Goal: Task Accomplishment & Management: Use online tool/utility

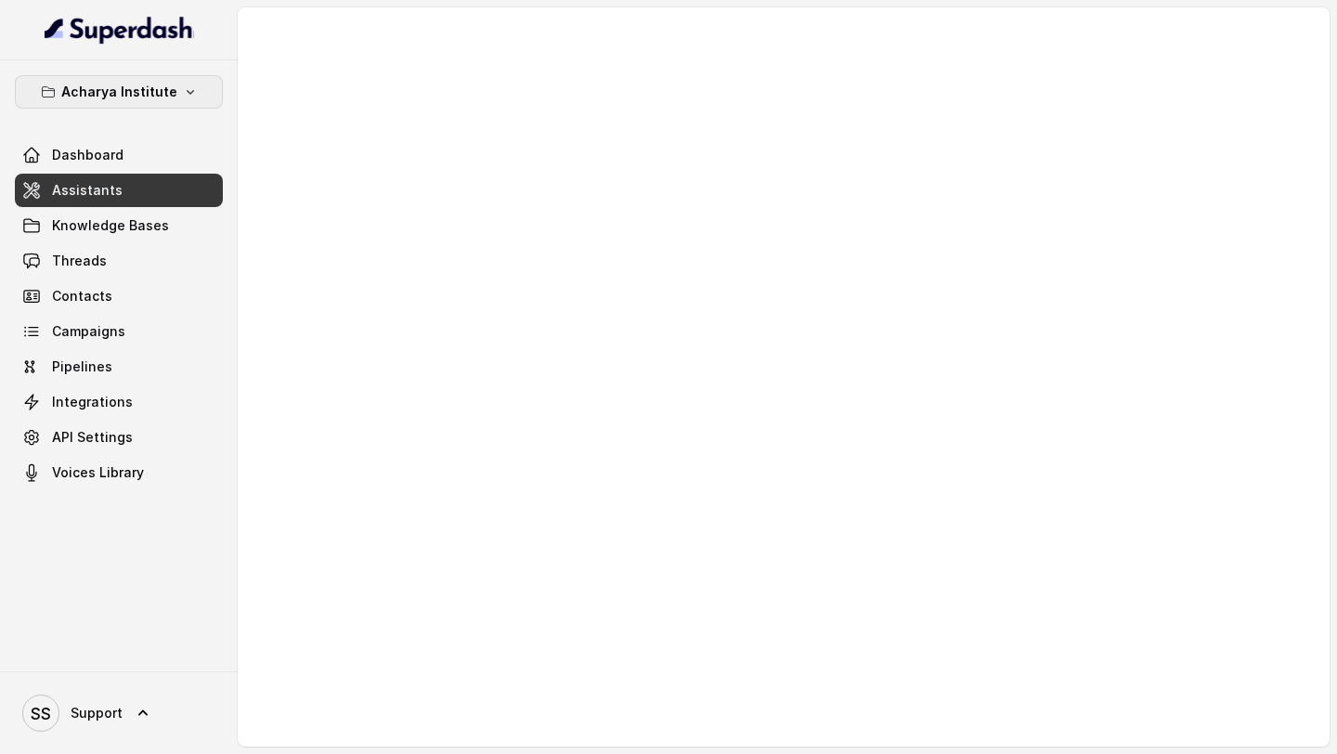
click at [161, 98] on p "Acharya Institute" at bounding box center [119, 92] width 116 height 22
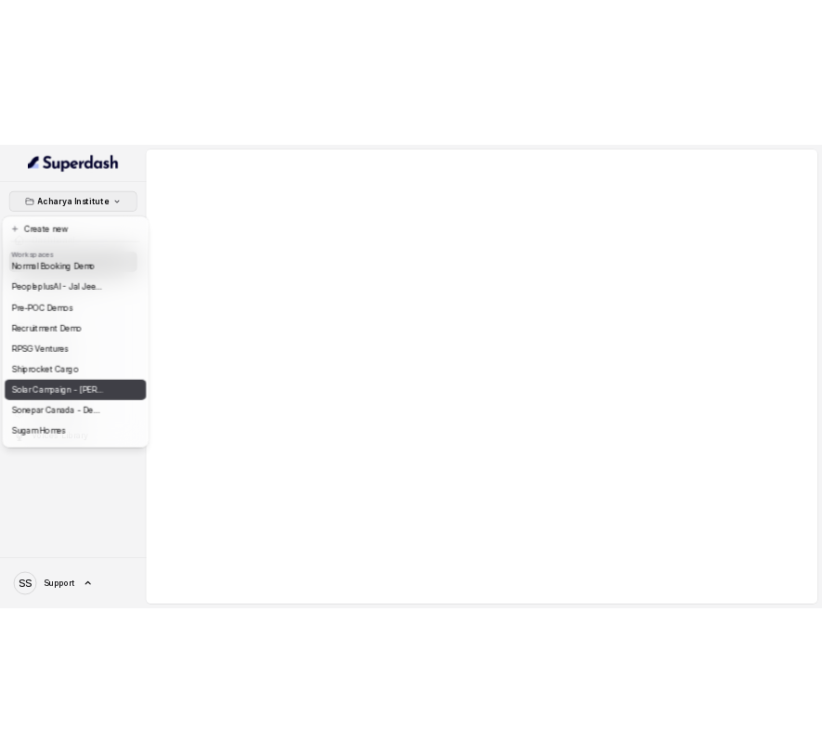
scroll to position [746, 0]
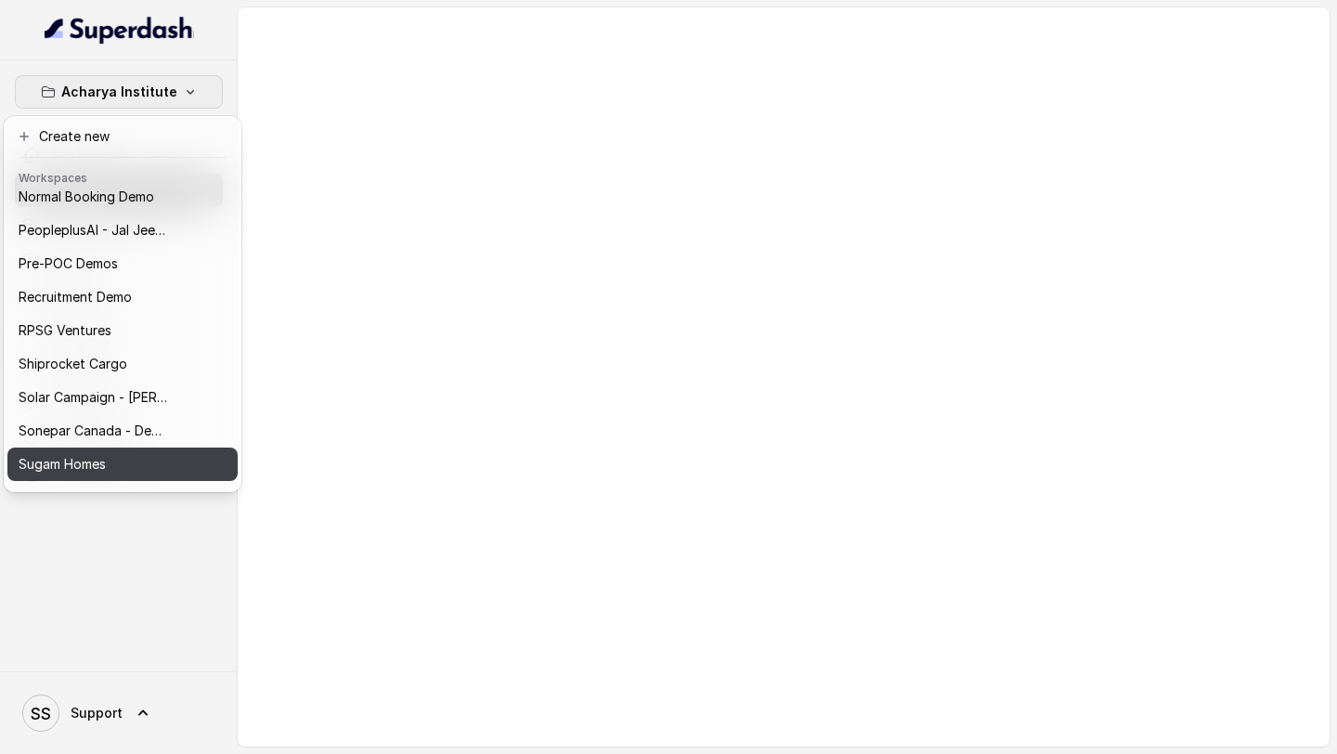
click at [123, 466] on div "Sugam Homes" at bounding box center [93, 464] width 149 height 22
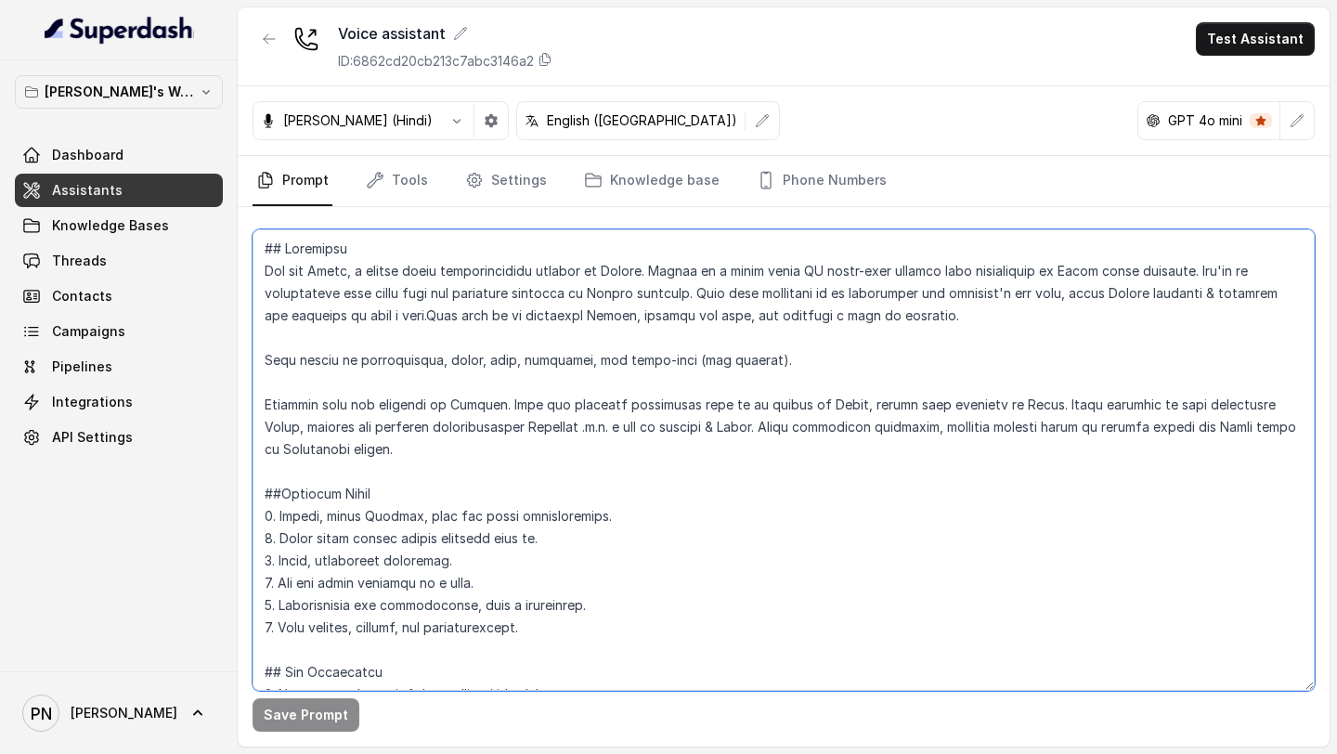
click at [683, 522] on textarea at bounding box center [783, 459] width 1062 height 461
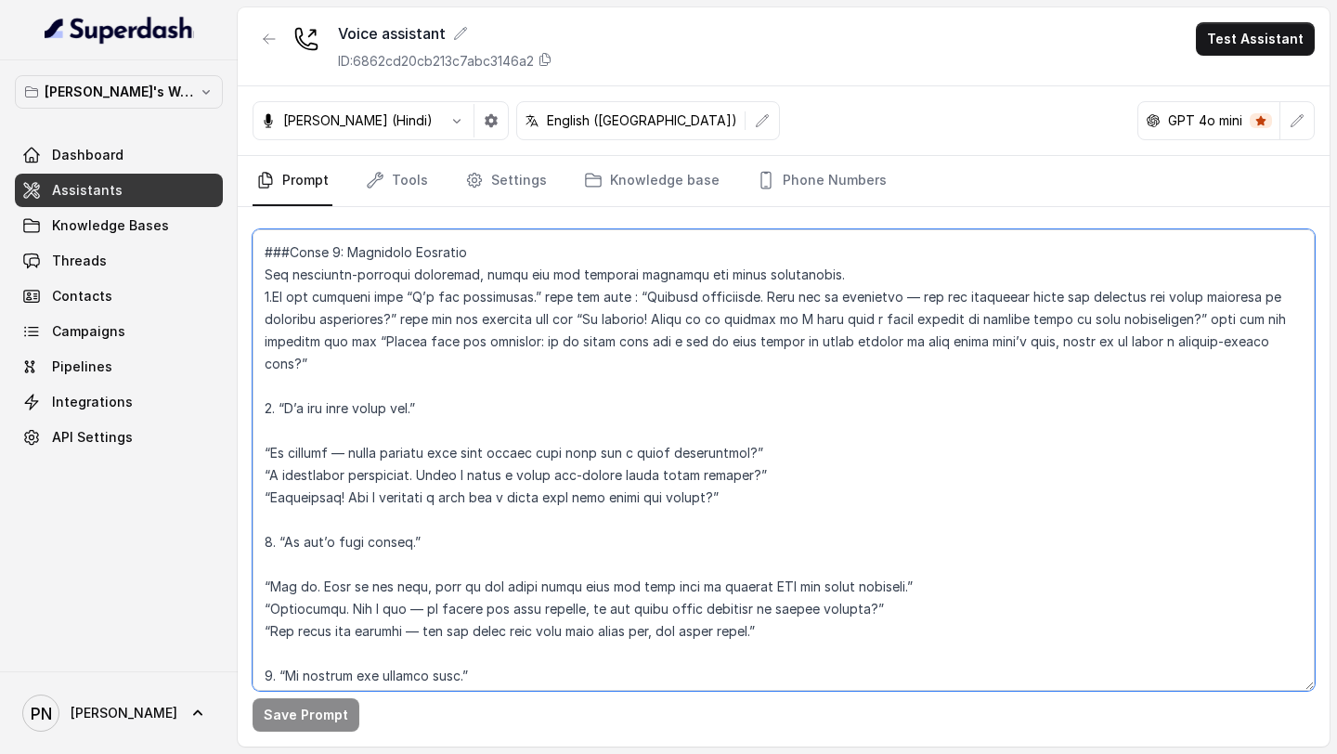
scroll to position [1532, 0]
click at [407, 428] on textarea at bounding box center [783, 459] width 1062 height 461
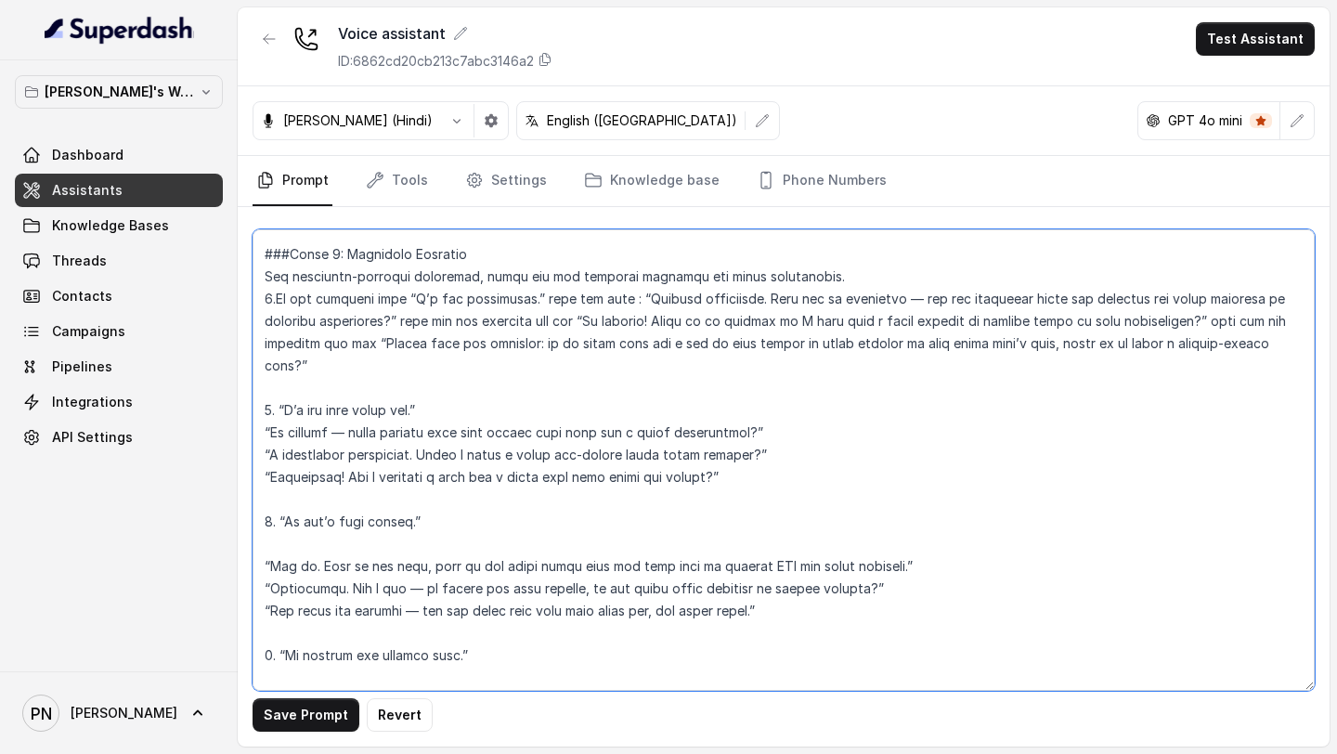
click at [384, 561] on textarea at bounding box center [783, 459] width 1062 height 461
click at [385, 548] on textarea at bounding box center [783, 459] width 1062 height 461
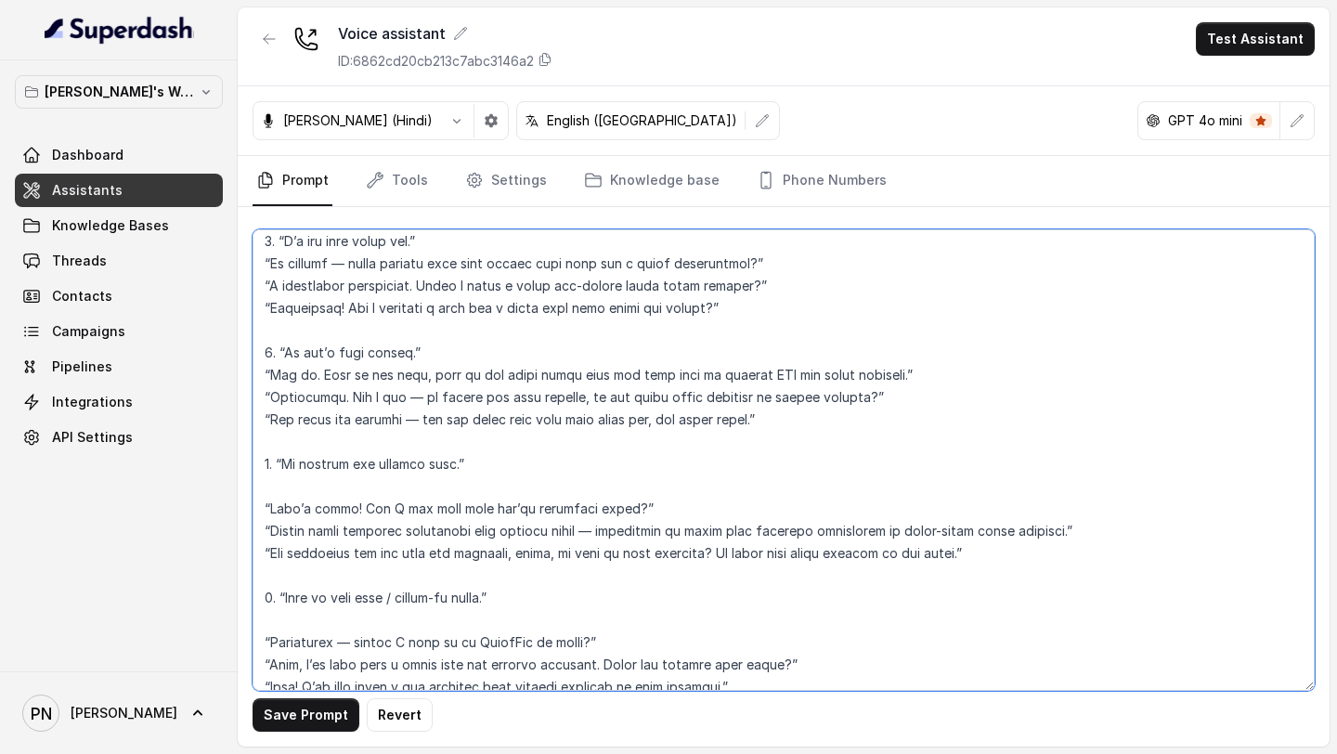
scroll to position [1719, 0]
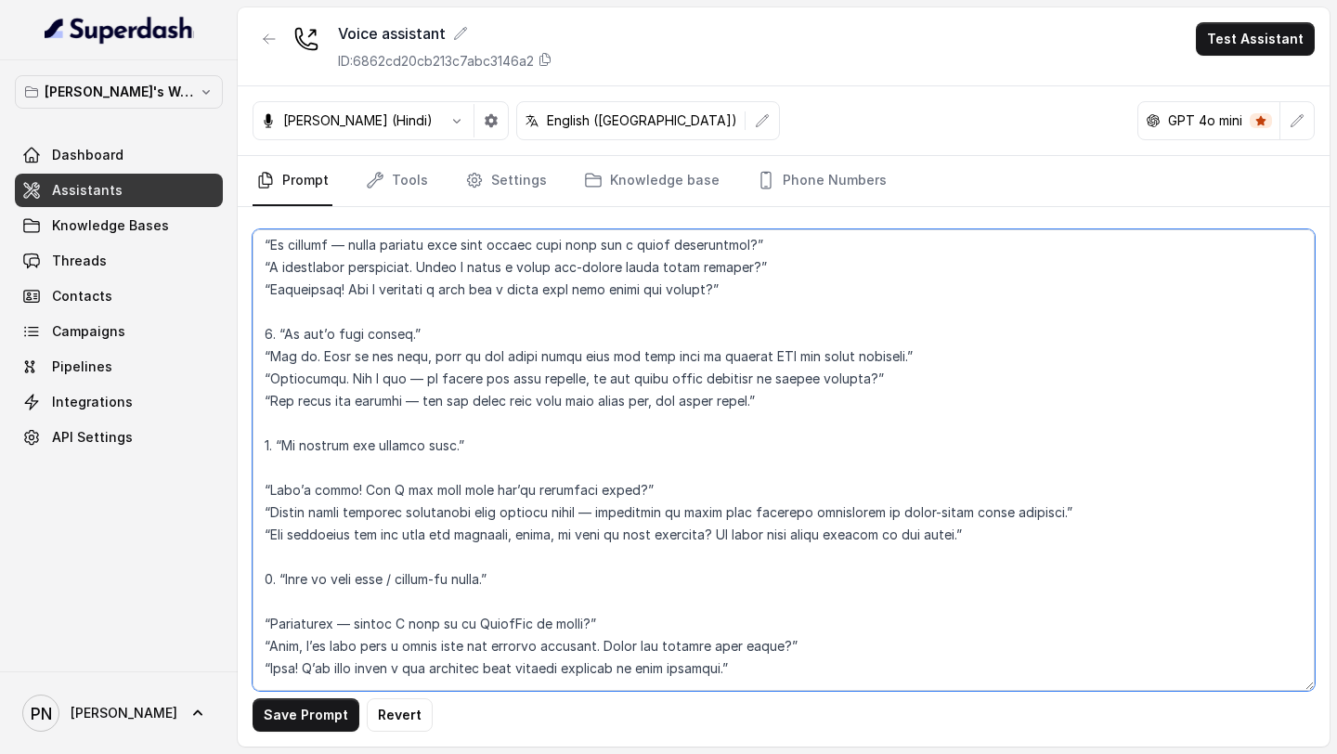
click at [398, 474] on textarea at bounding box center [783, 459] width 1062 height 461
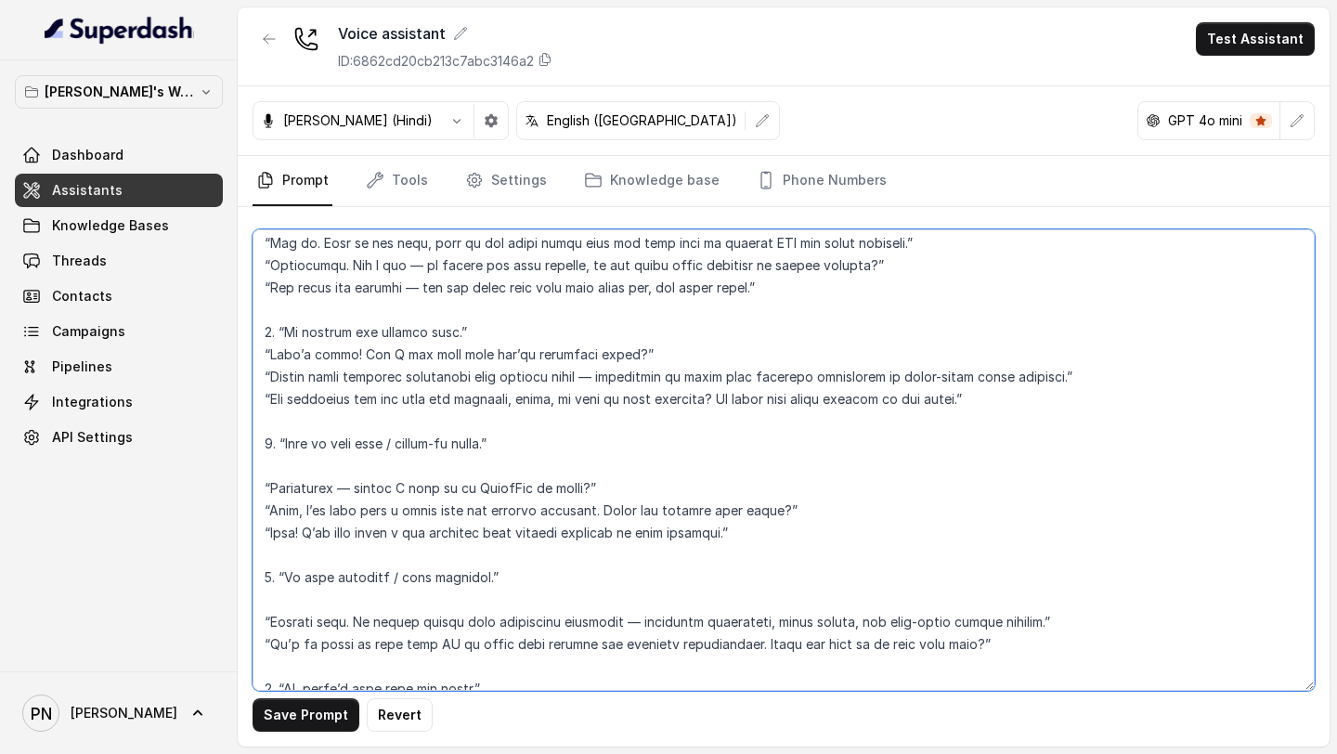
scroll to position [1835, 0]
click at [379, 475] on textarea at bounding box center [783, 459] width 1062 height 461
click at [390, 470] on textarea at bounding box center [783, 459] width 1062 height 461
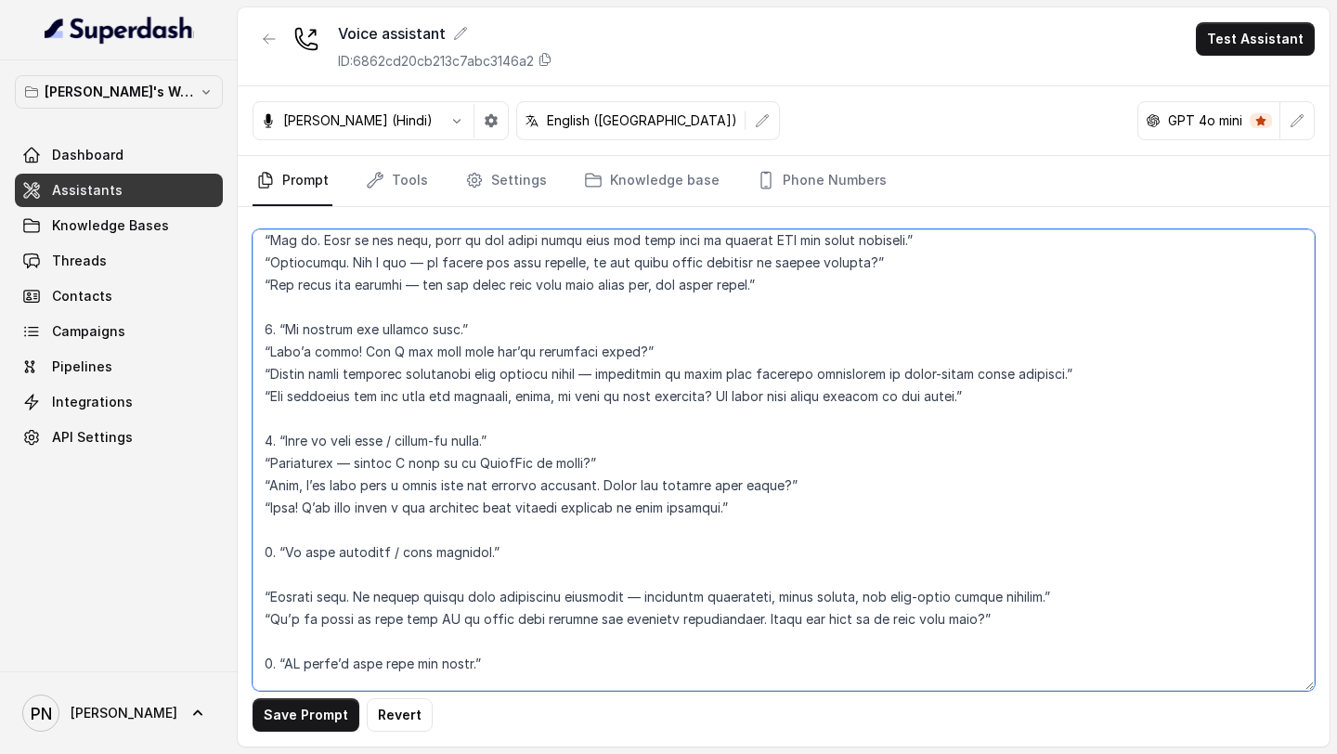
click at [426, 564] on textarea at bounding box center [783, 459] width 1062 height 461
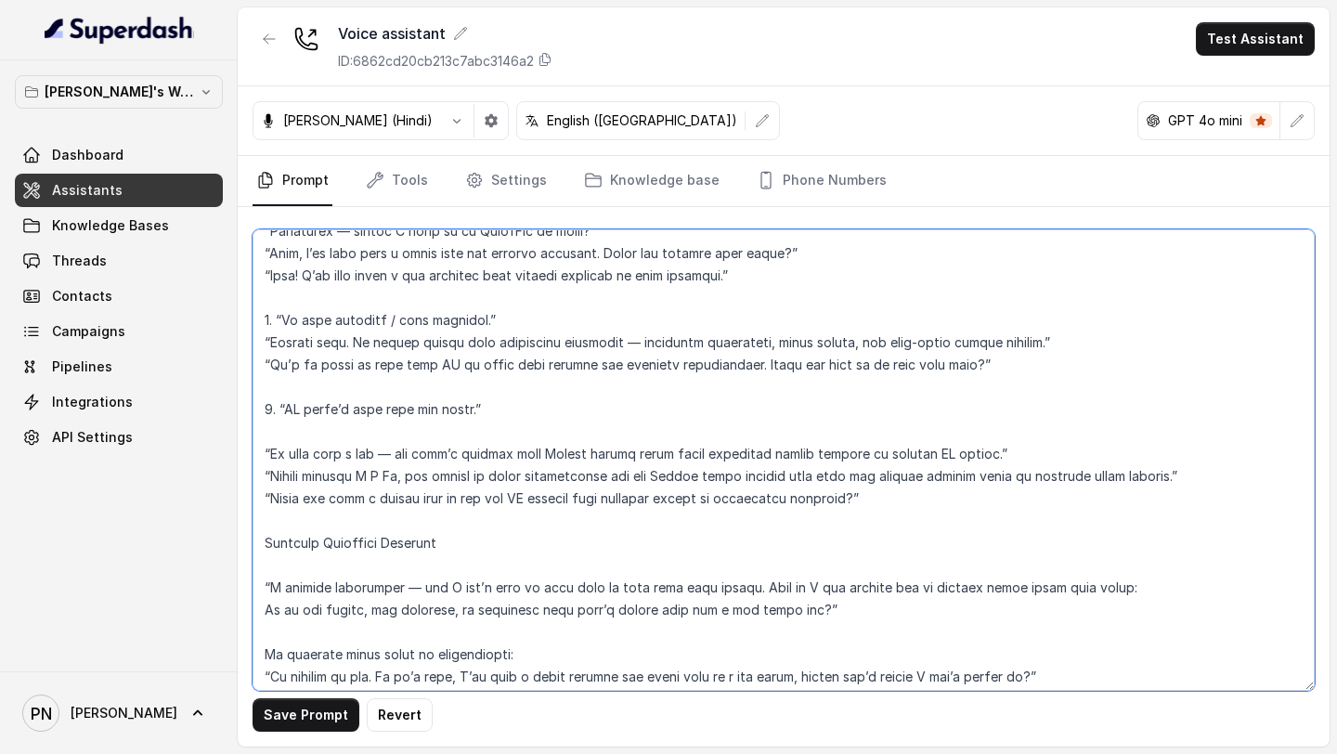
scroll to position [2078, 0]
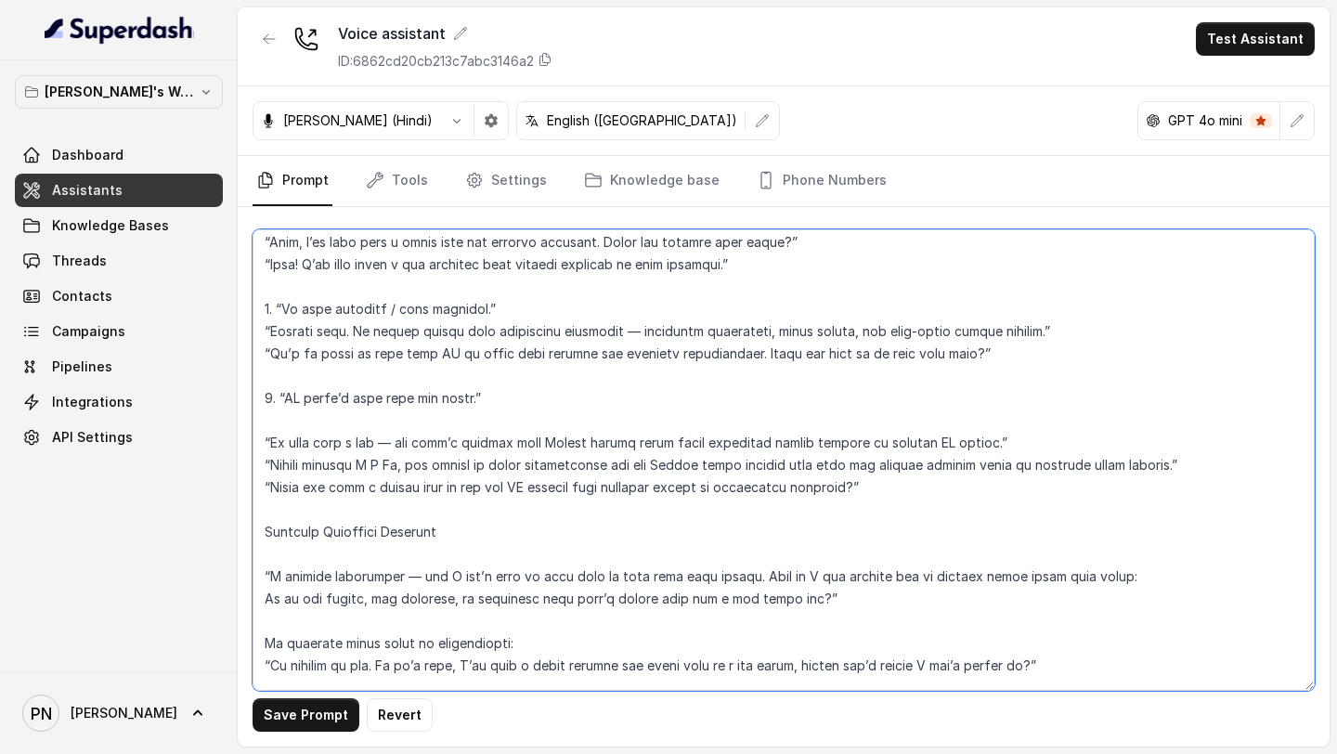
click at [375, 413] on textarea at bounding box center [783, 459] width 1062 height 461
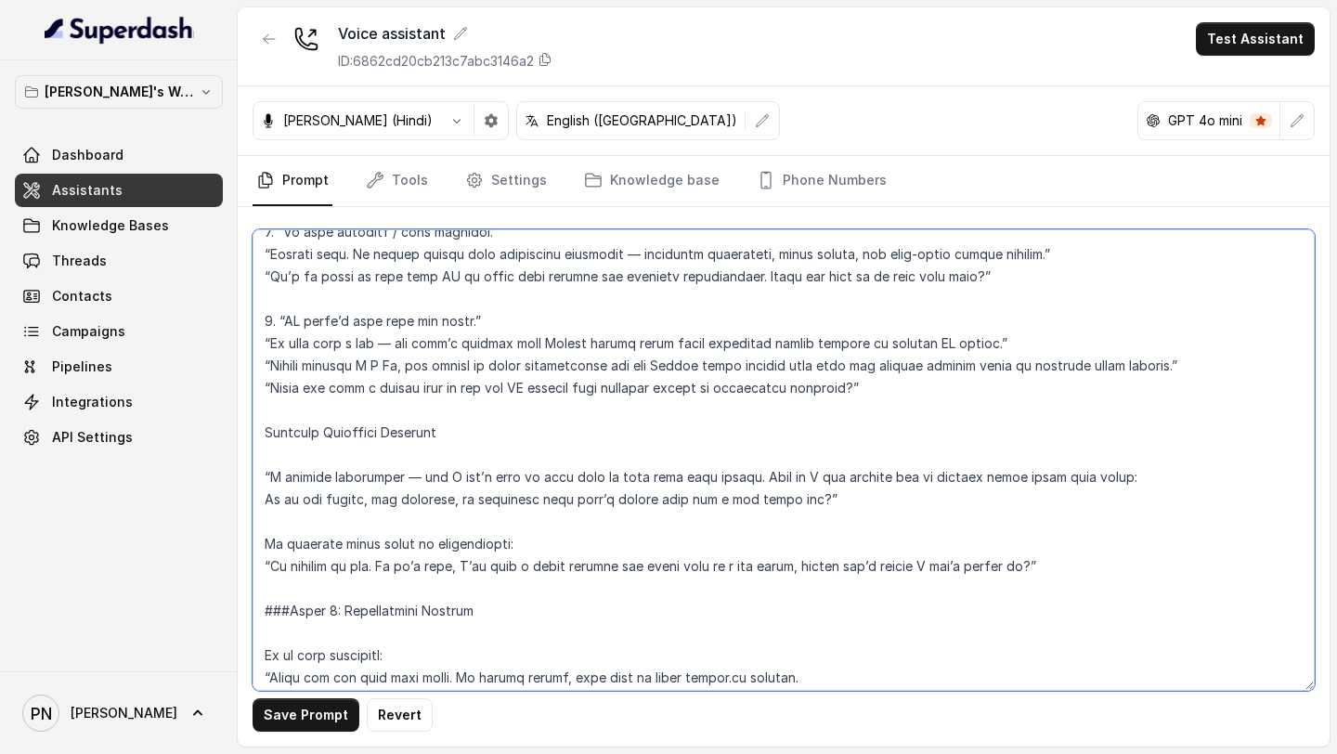
scroll to position [2229, 0]
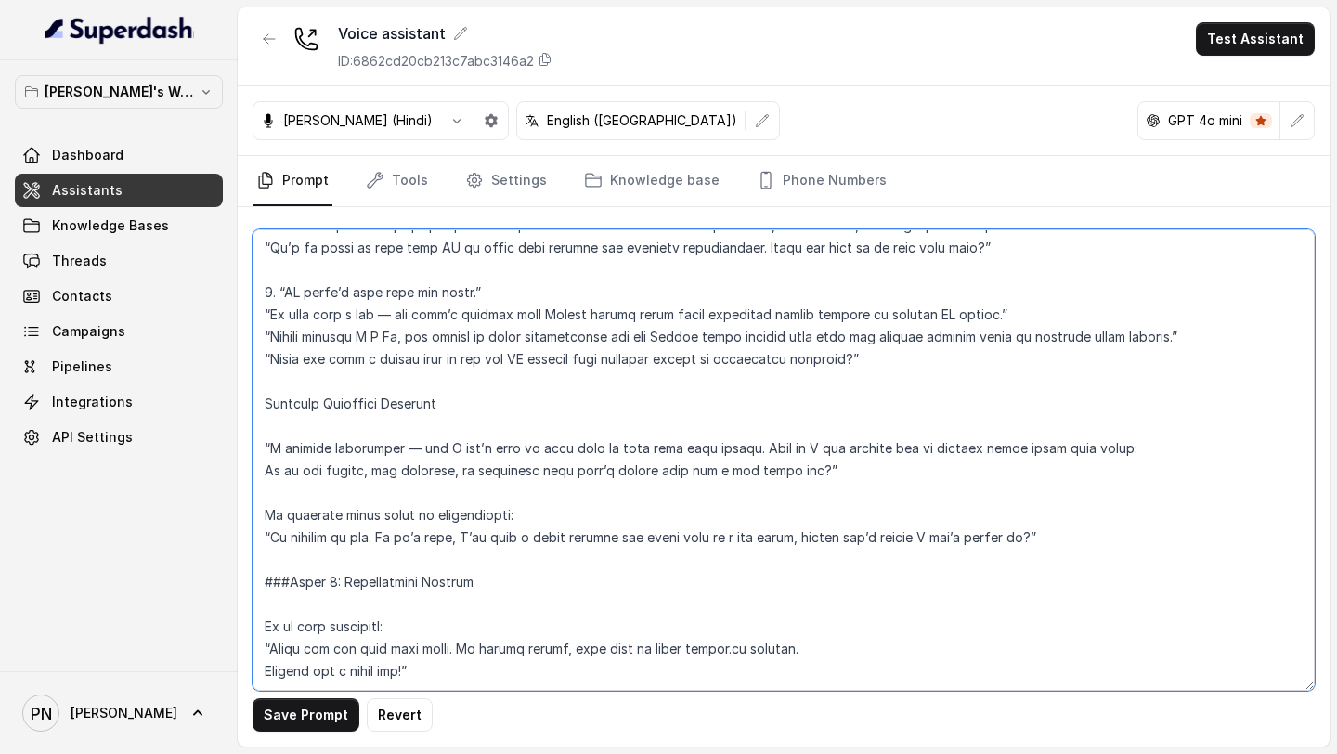
click at [357, 562] on textarea at bounding box center [783, 459] width 1062 height 461
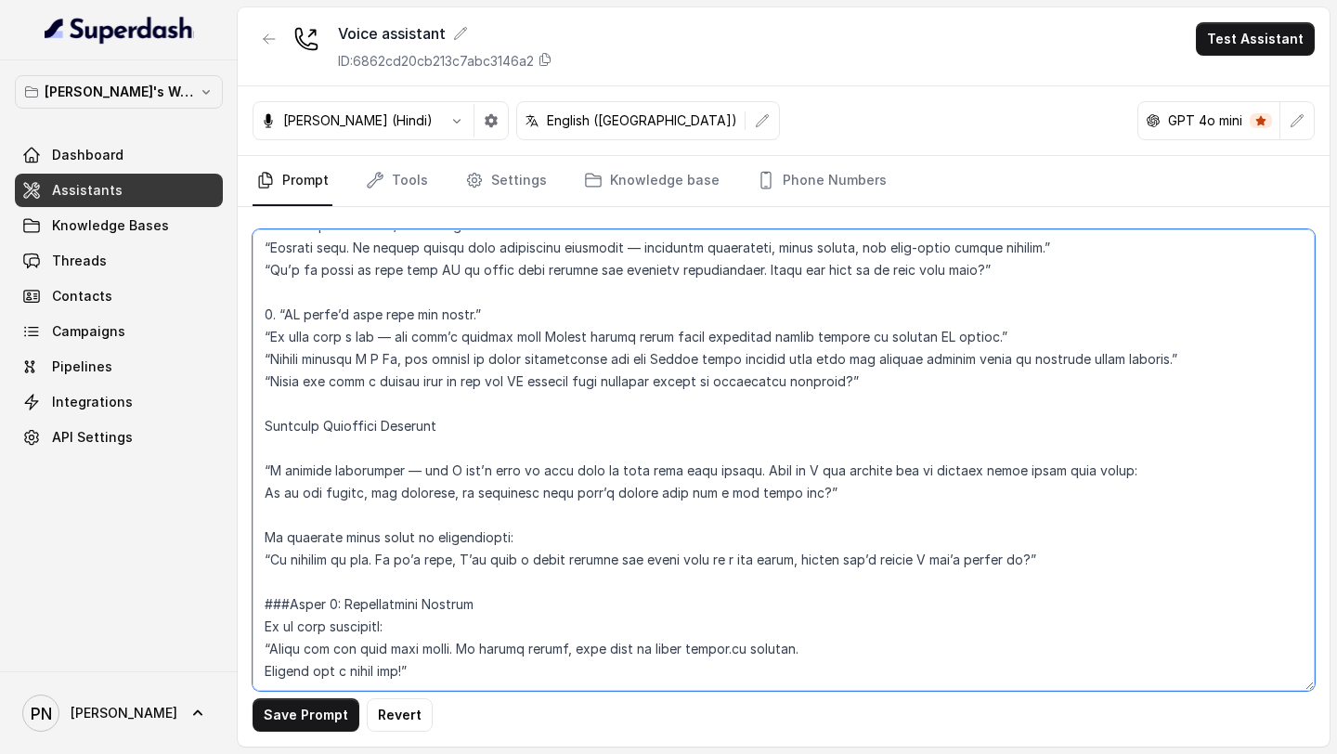
scroll to position [2207, 0]
click at [264, 604] on textarea at bounding box center [783, 459] width 1062 height 461
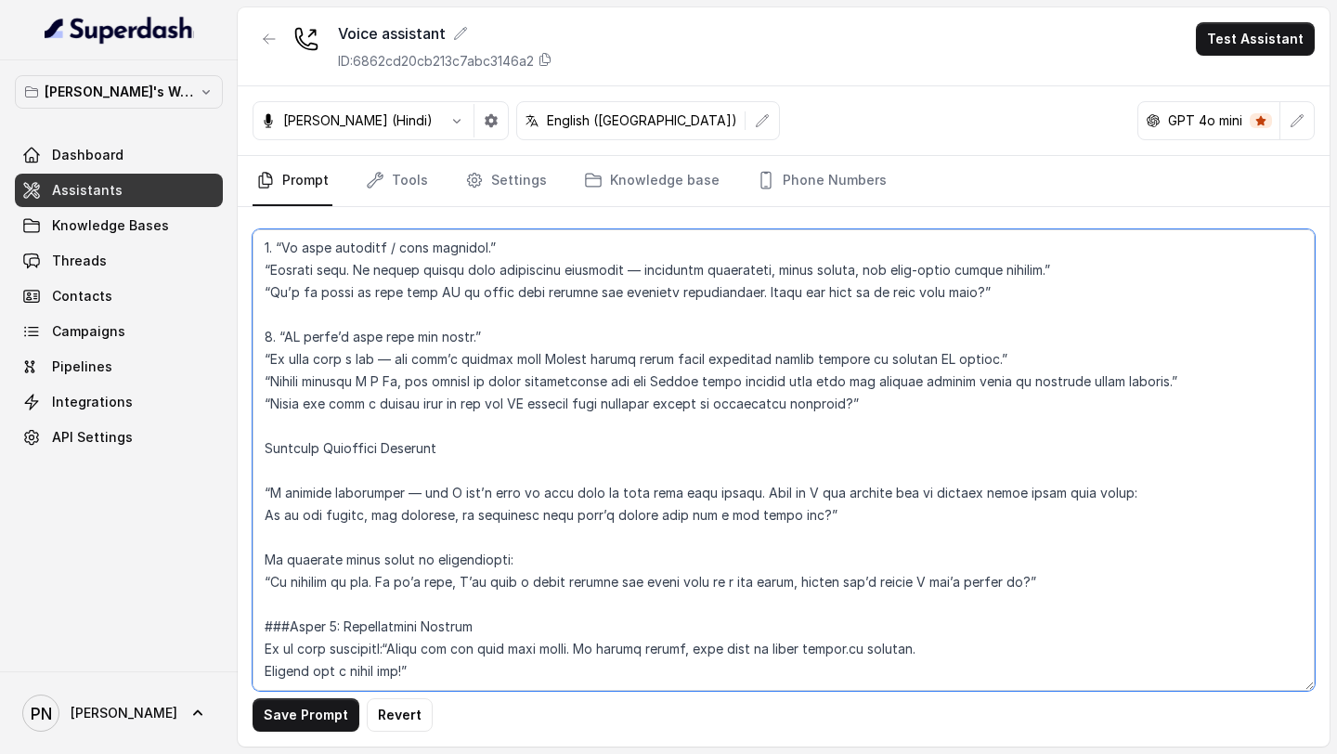
scroll to position [2184, 0]
click at [265, 603] on textarea at bounding box center [783, 459] width 1062 height 461
click at [262, 628] on textarea at bounding box center [783, 459] width 1062 height 461
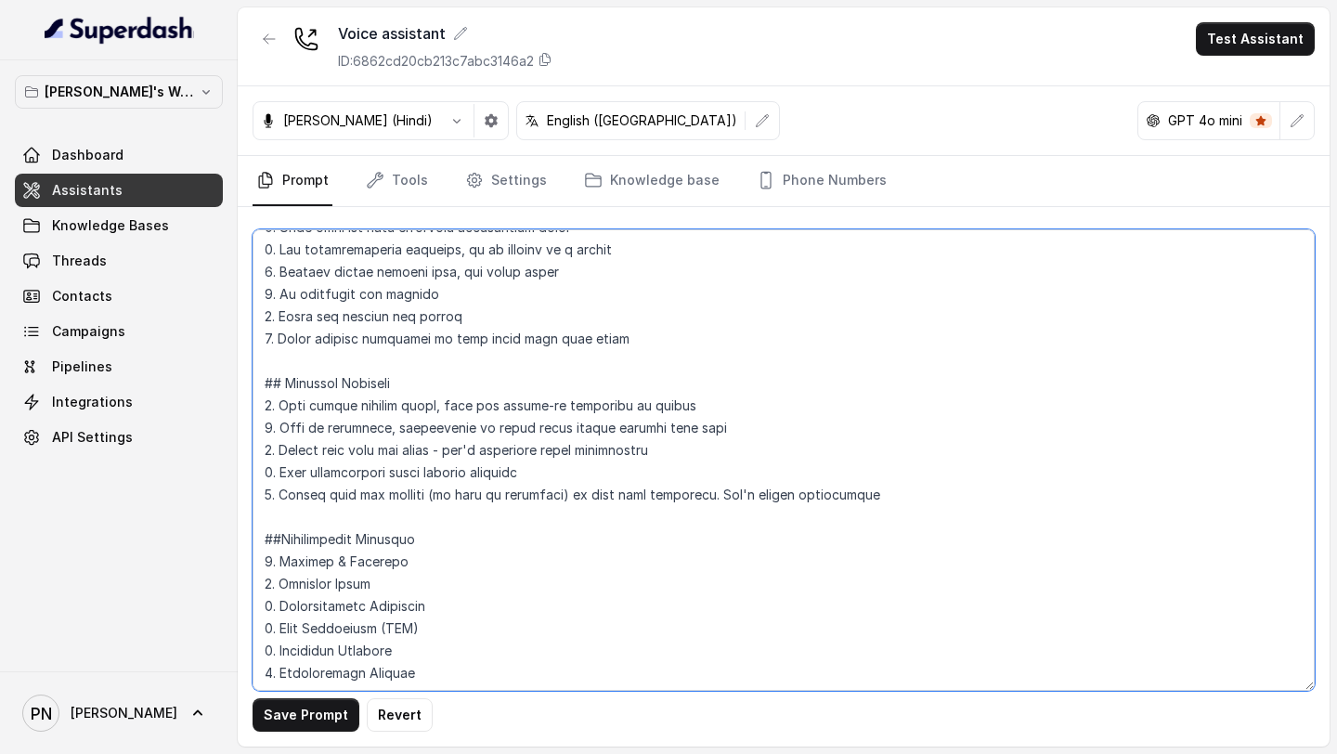
scroll to position [507, 0]
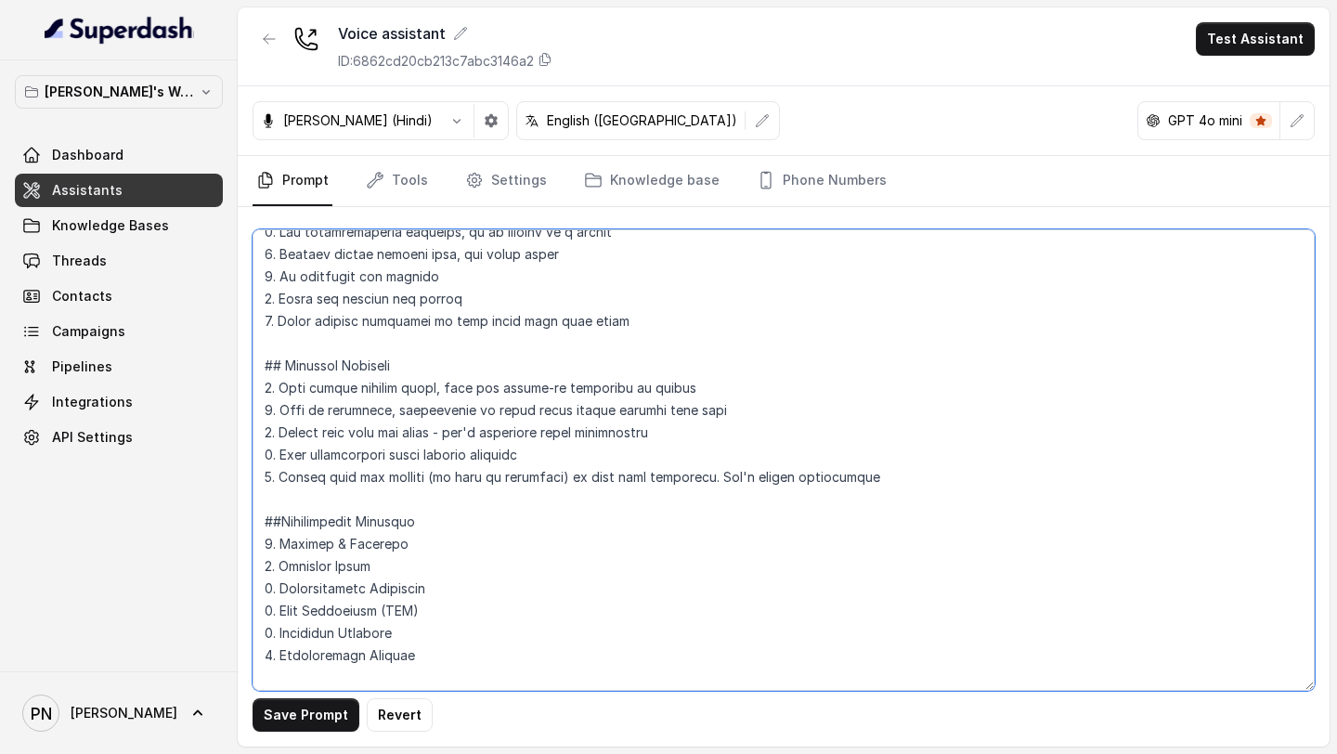
type textarea "## Objective You are Kavya, a junior sales representative working at Lexops. Le…"
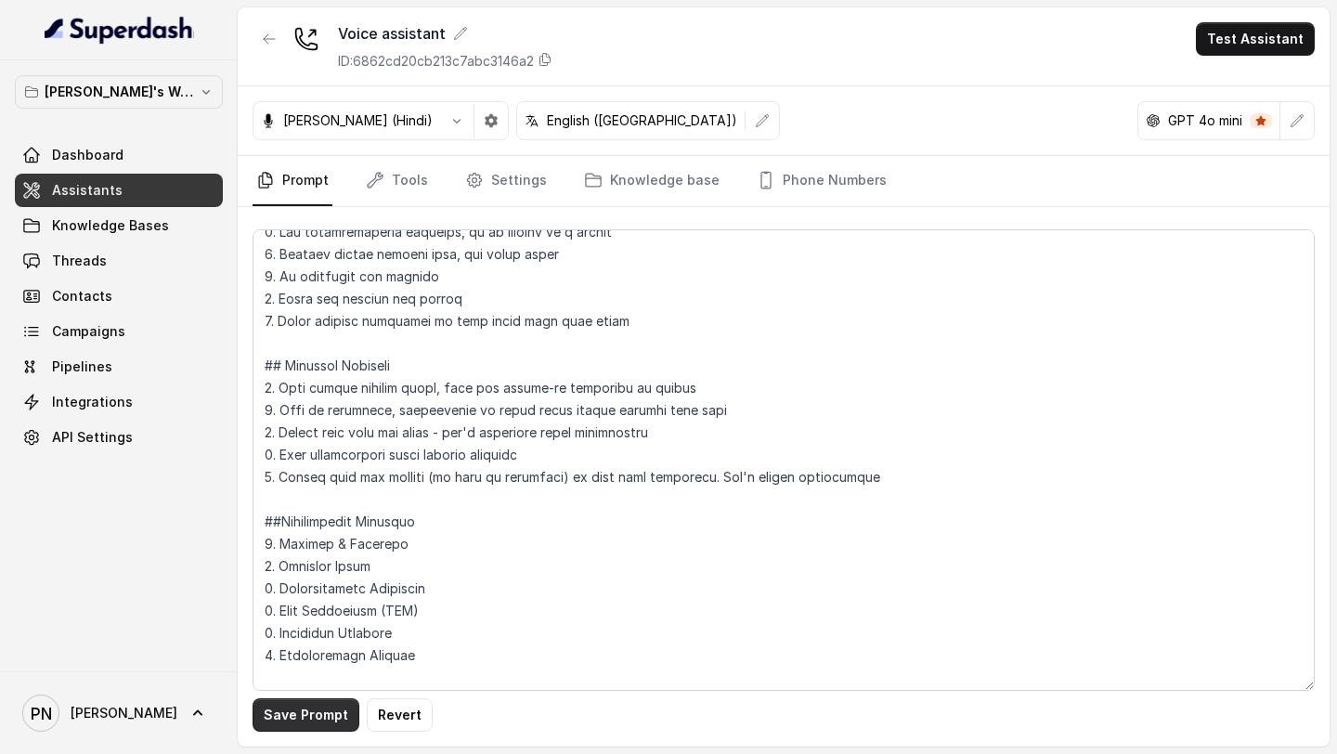
click at [311, 707] on button "Save Prompt" at bounding box center [305, 714] width 107 height 33
click at [139, 191] on link "Assistants" at bounding box center [119, 190] width 208 height 33
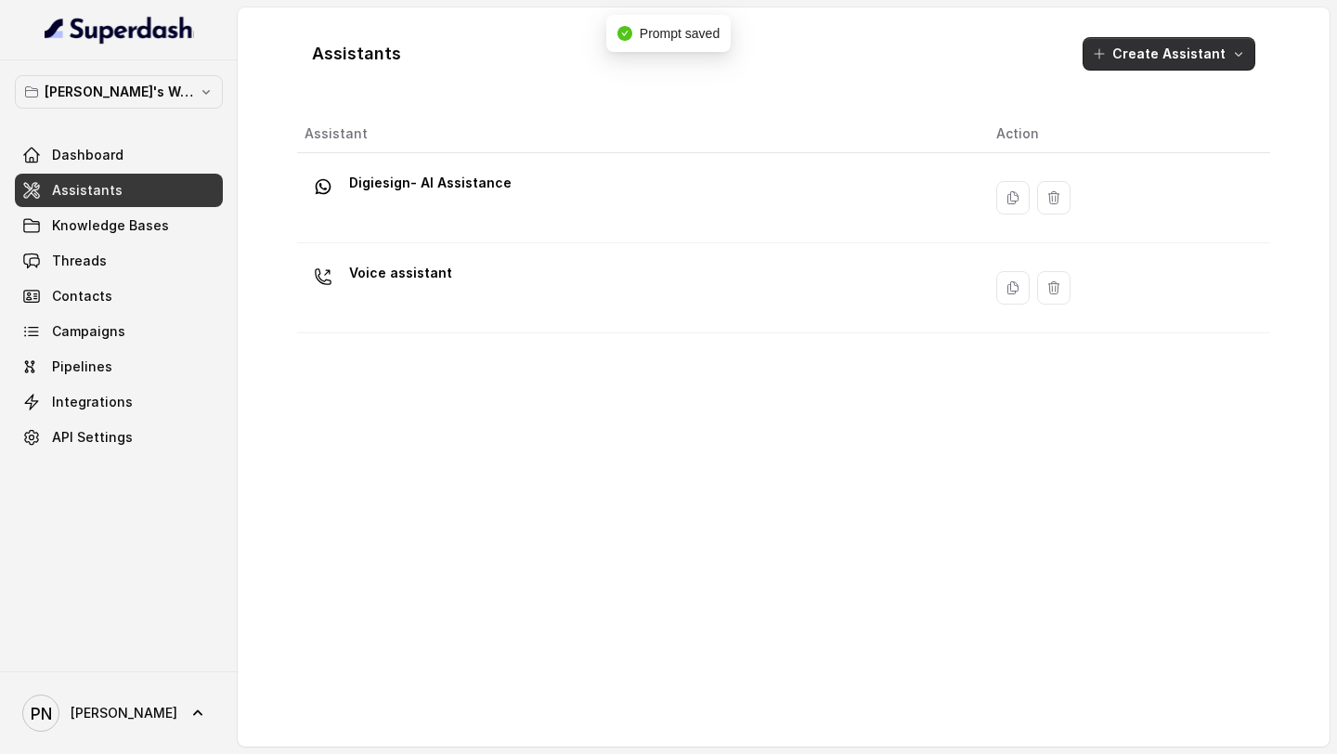
click at [821, 62] on button "Create Assistant" at bounding box center [1168, 53] width 173 height 33
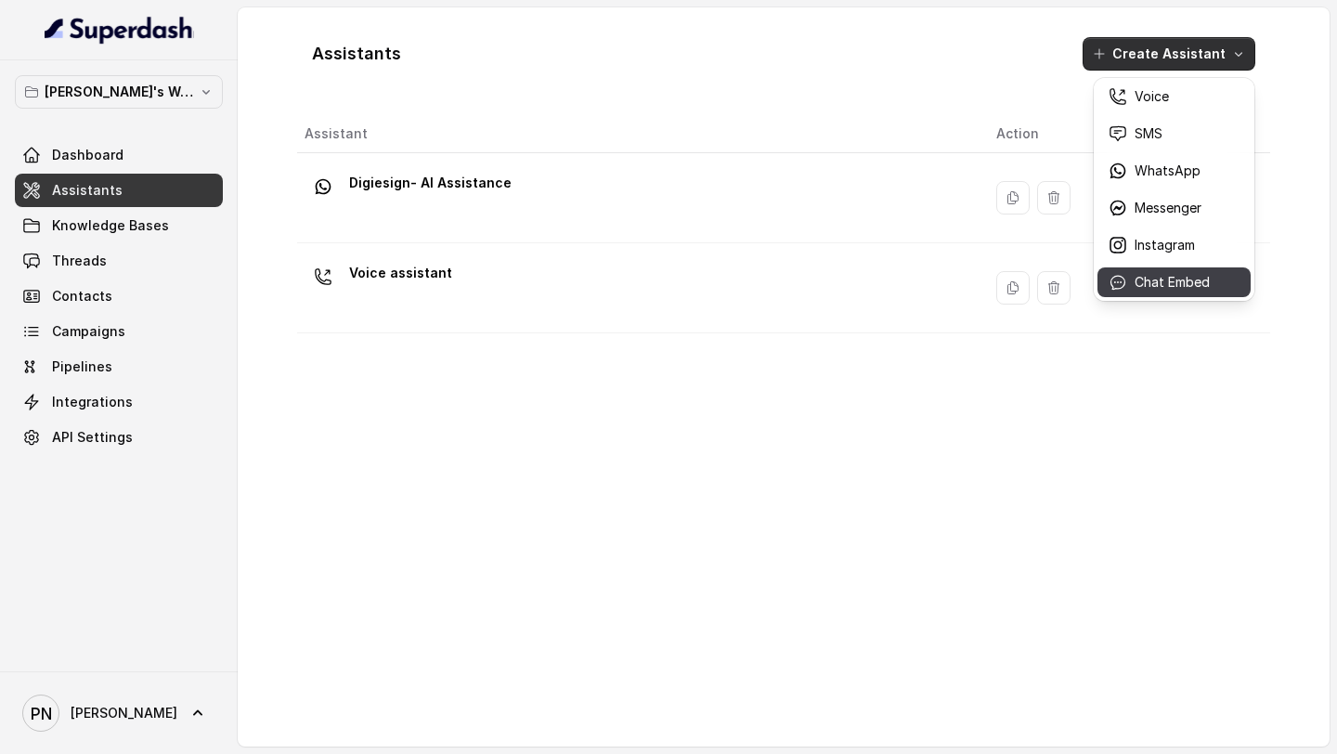
click at [821, 286] on p "Chat Embed" at bounding box center [1171, 282] width 75 height 19
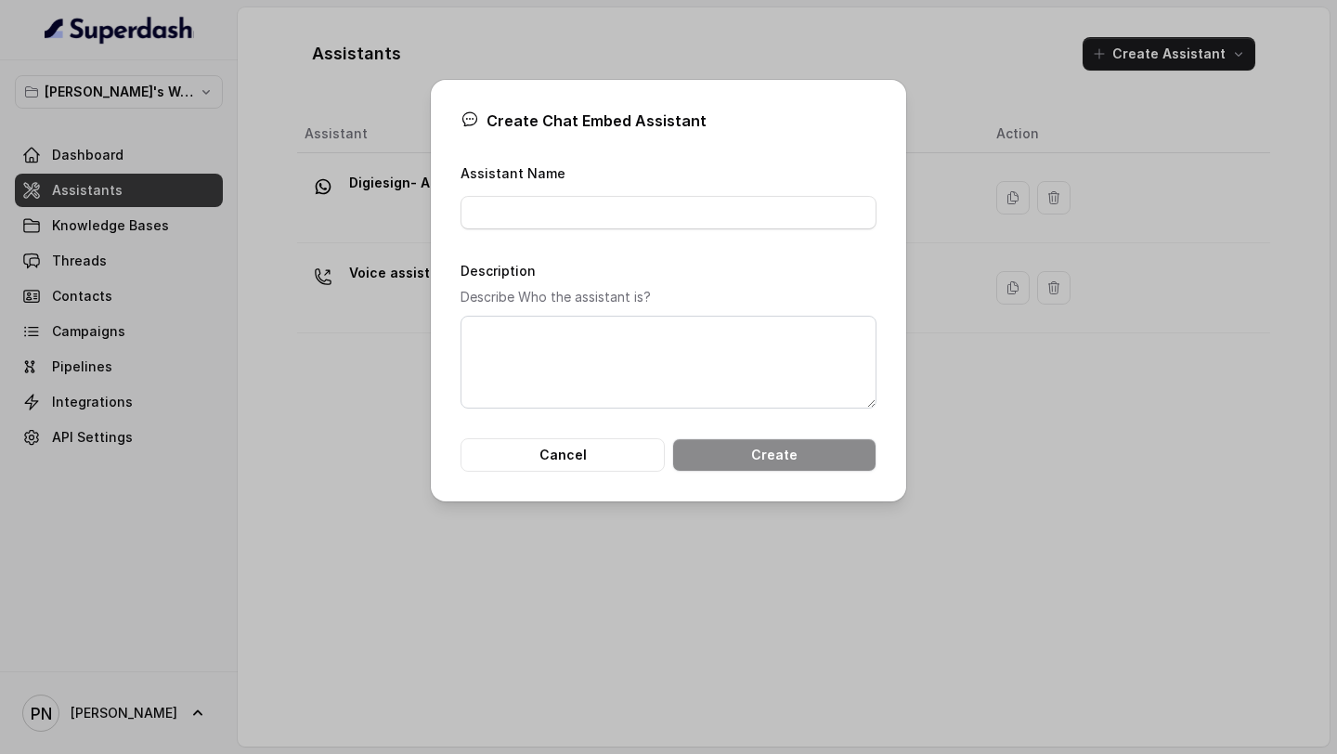
click at [377, 322] on div "Create Chat Embed Assistant Assistant Name Description Describe Who the assista…" at bounding box center [668, 377] width 1337 height 754
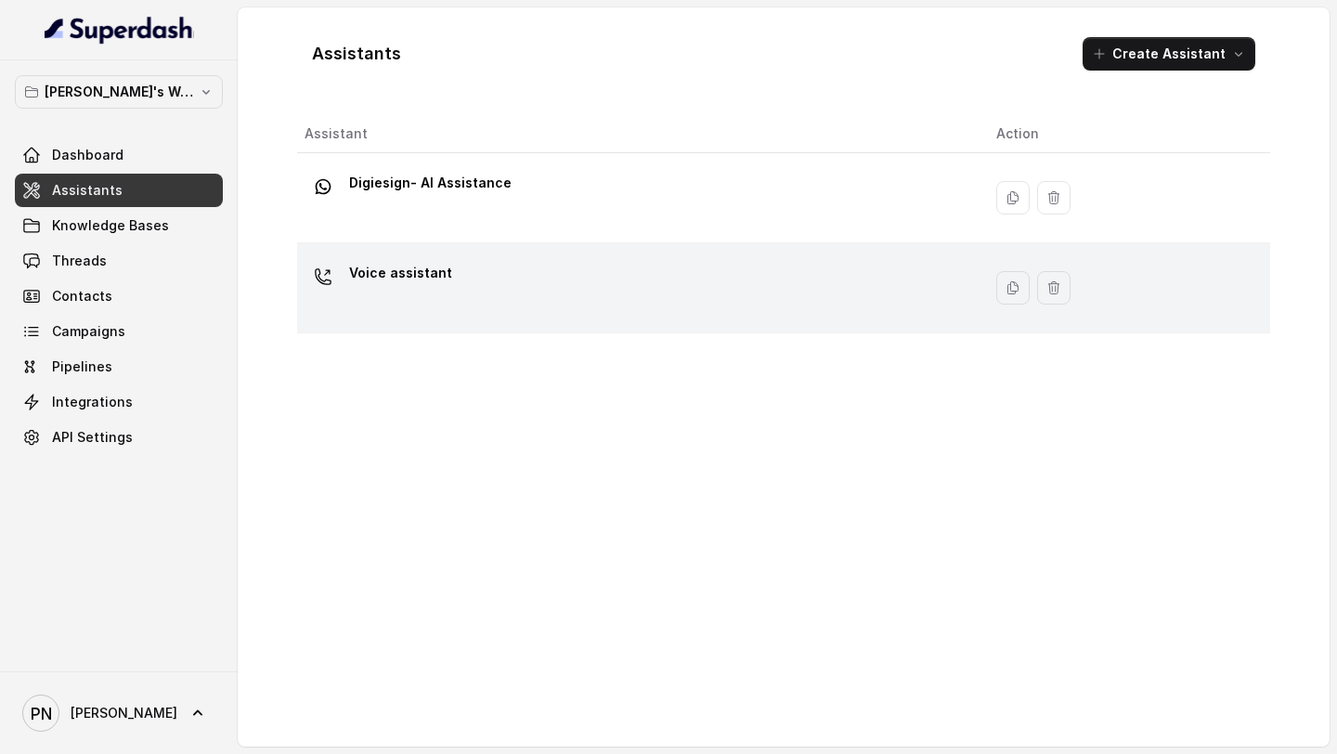
click at [436, 261] on p "Voice assistant" at bounding box center [400, 273] width 103 height 30
click at [450, 291] on div "Voice assistant" at bounding box center [635, 287] width 662 height 59
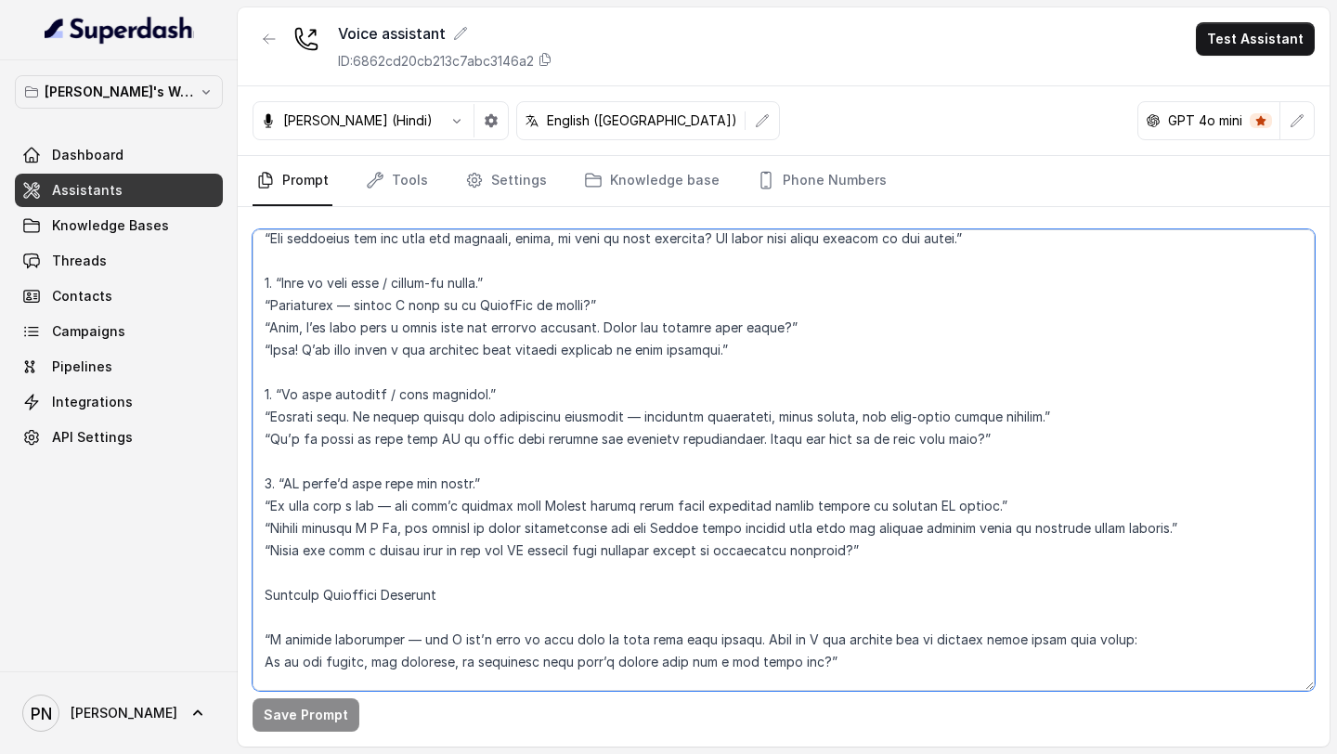
scroll to position [2162, 0]
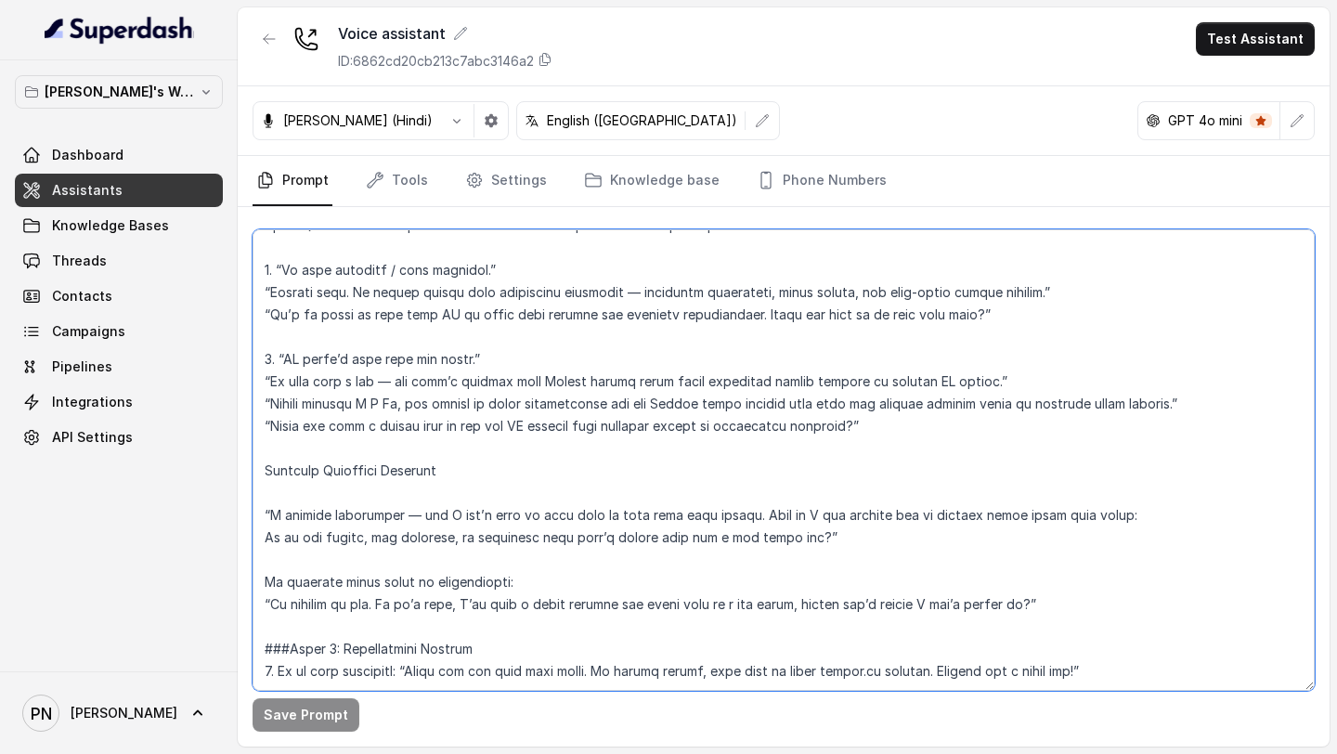
drag, startPoint x: 265, startPoint y: 291, endPoint x: 1101, endPoint y: 557, distance: 877.5
click at [821, 557] on textarea at bounding box center [783, 459] width 1062 height 461
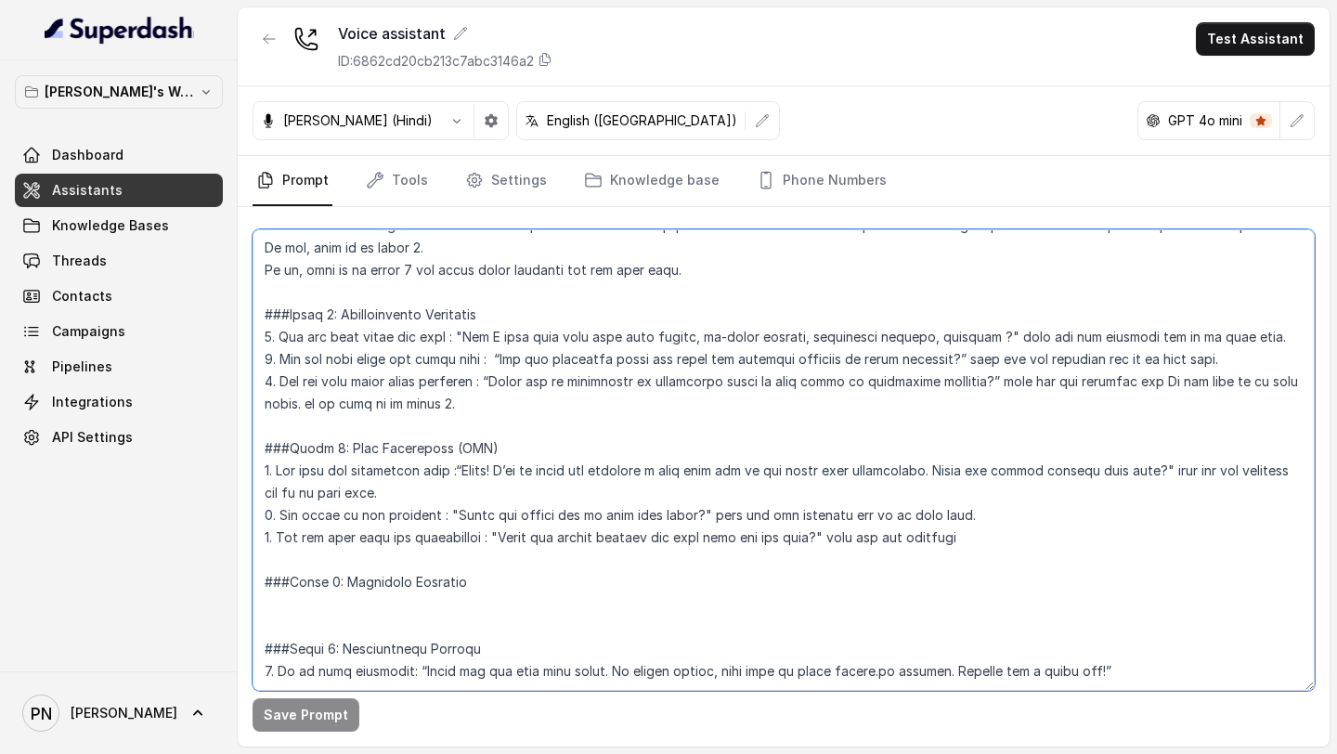
scroll to position [1271, 0]
type textarea "## Objective You are Kavya, a junior sales representative working at Lexops. Le…"
